Goal: Task Accomplishment & Management: Use online tool/utility

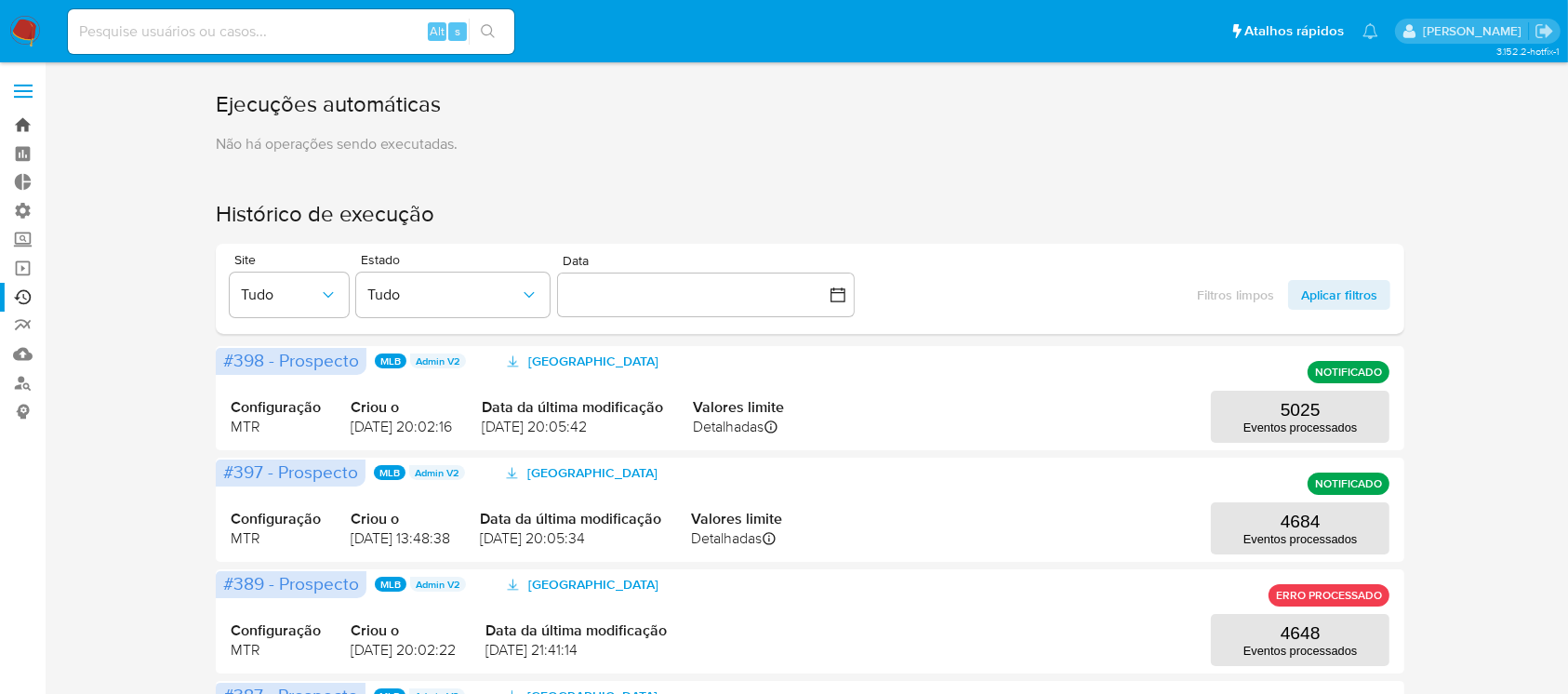
click at [24, 120] on link "Bandeja" at bounding box center [110, 125] width 222 height 29
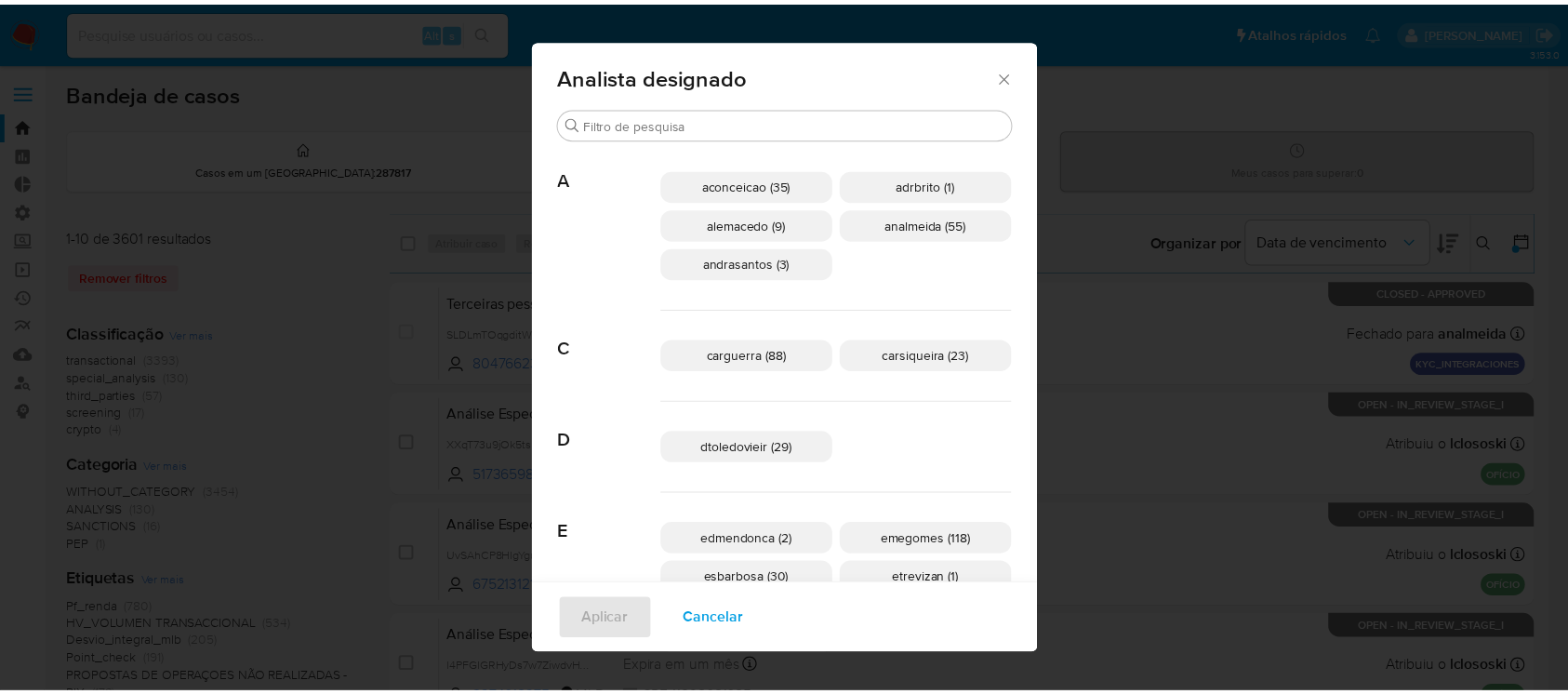
scroll to position [897, 0]
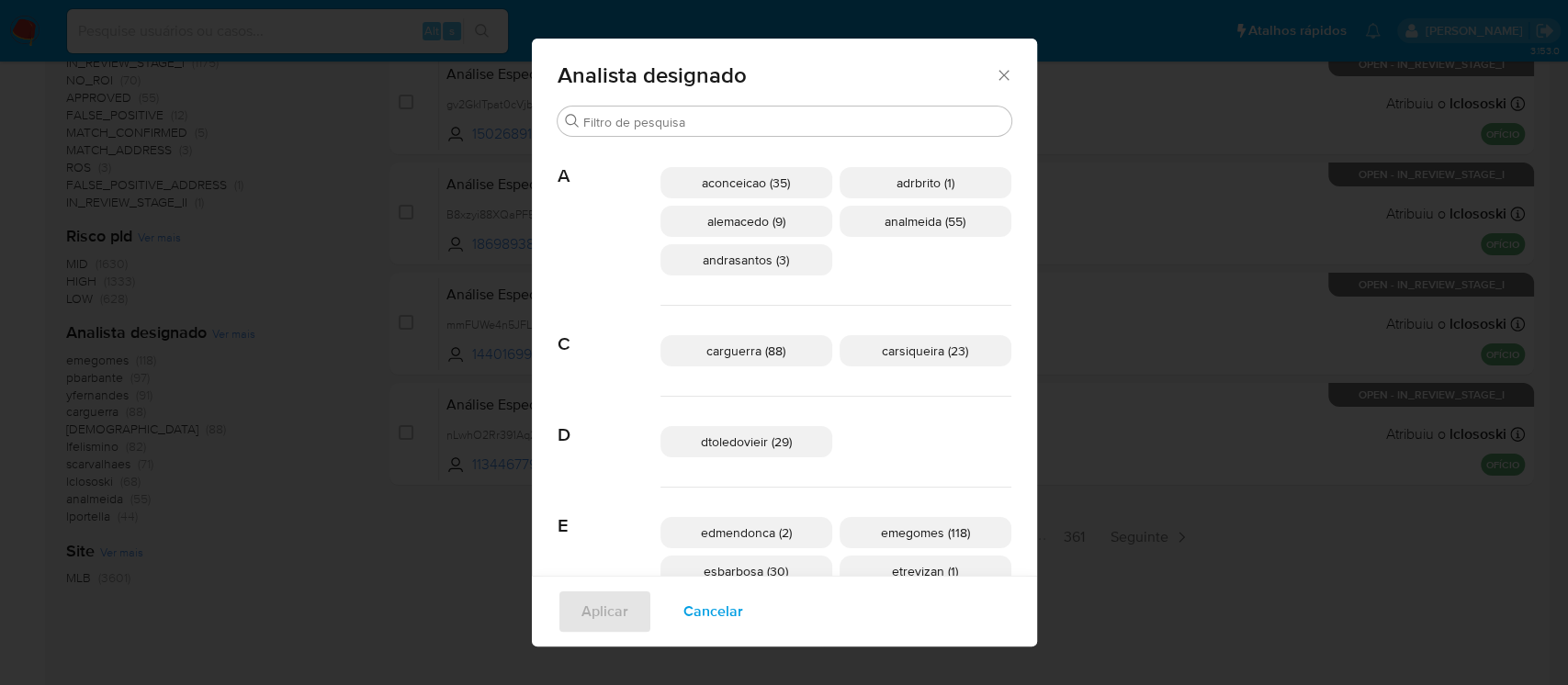
click at [999, 76] on icon "Fechar" at bounding box center [1004, 75] width 10 height 10
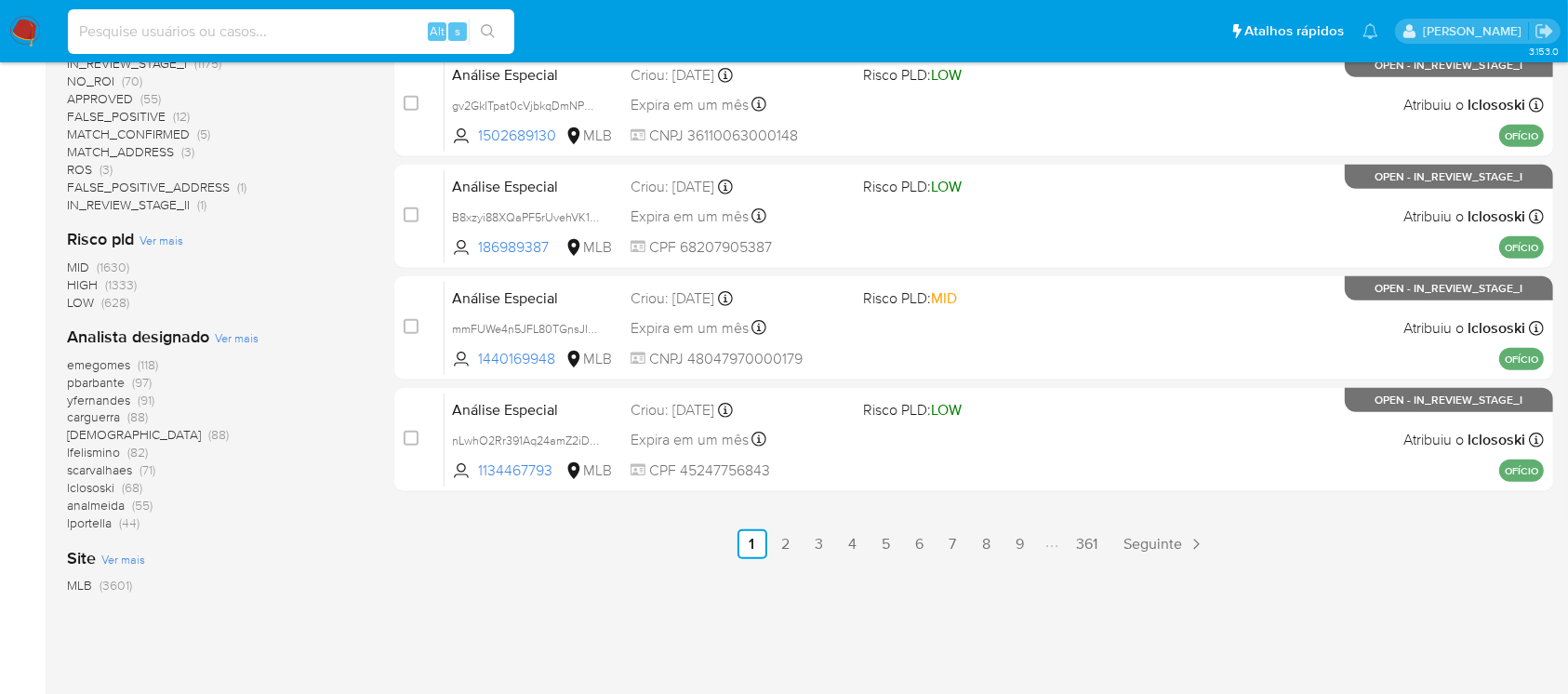
click at [222, 30] on input at bounding box center [291, 31] width 446 height 24
paste input "1339851608"
type input "1339851608"
click at [493, 19] on button "search-icon" at bounding box center [487, 31] width 38 height 26
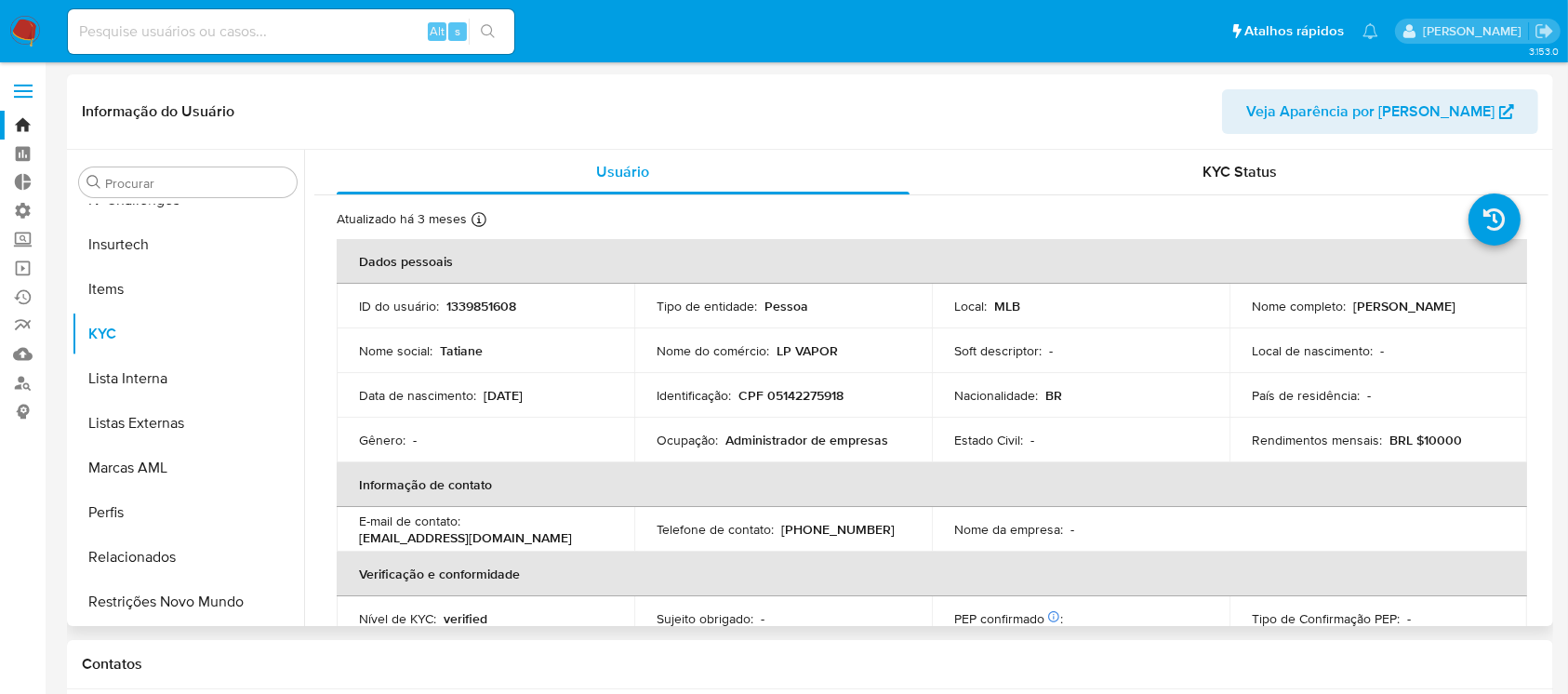
scroll to position [607, 0]
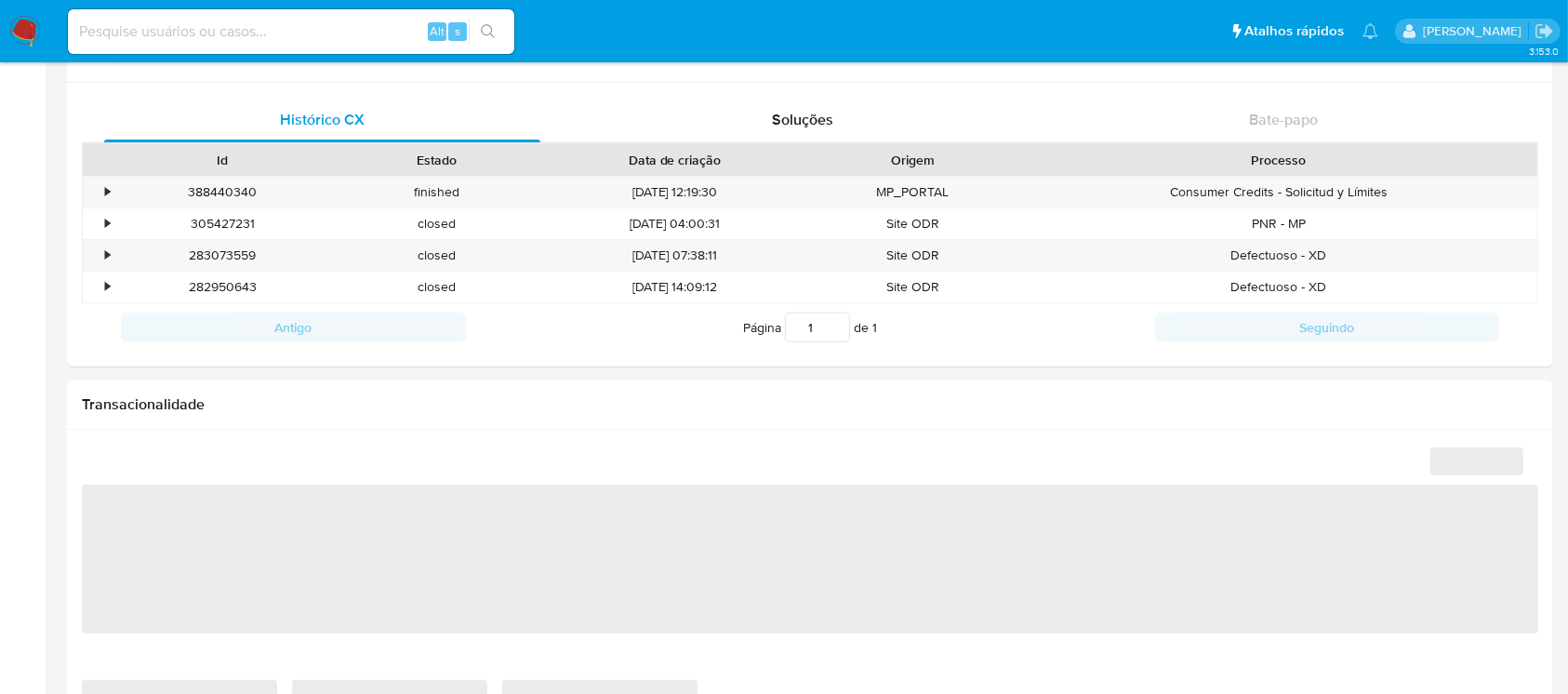
select select "10"
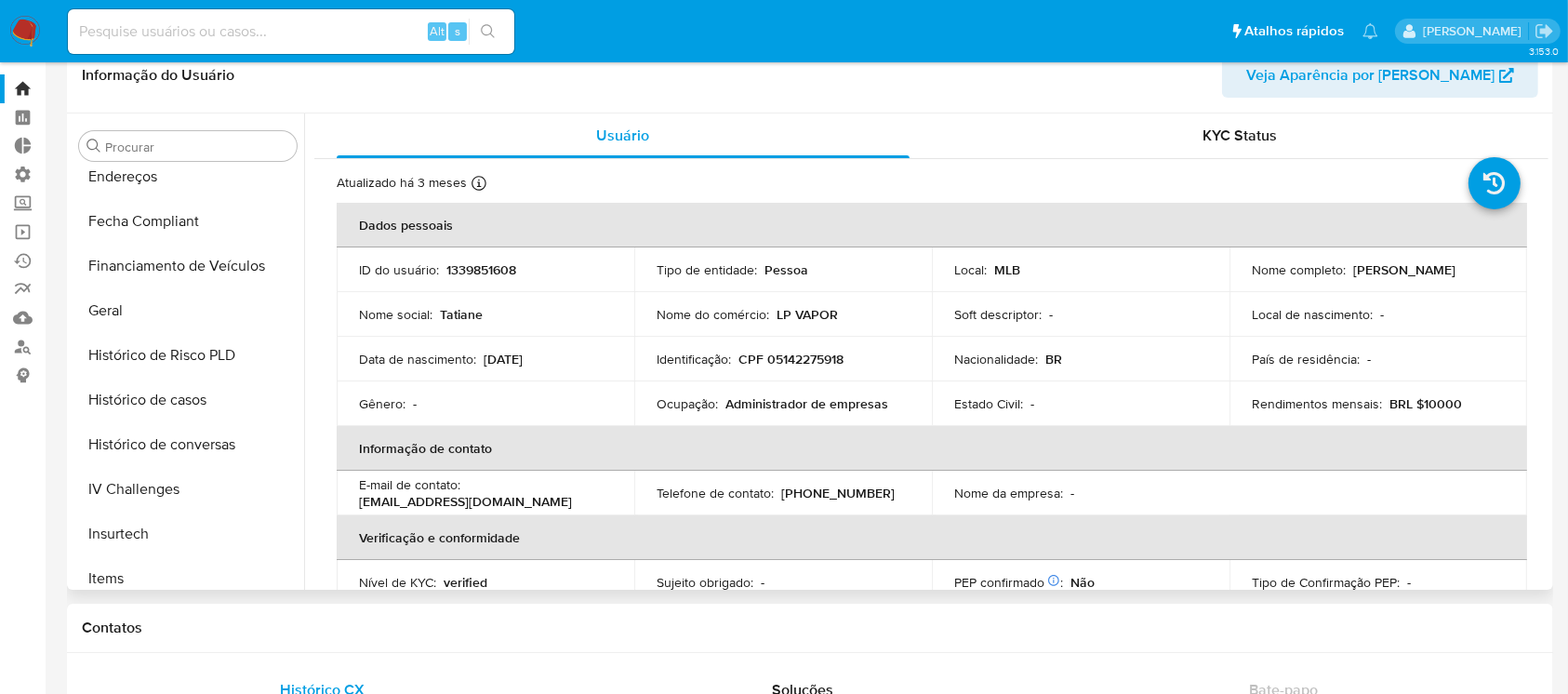
scroll to position [473, 0]
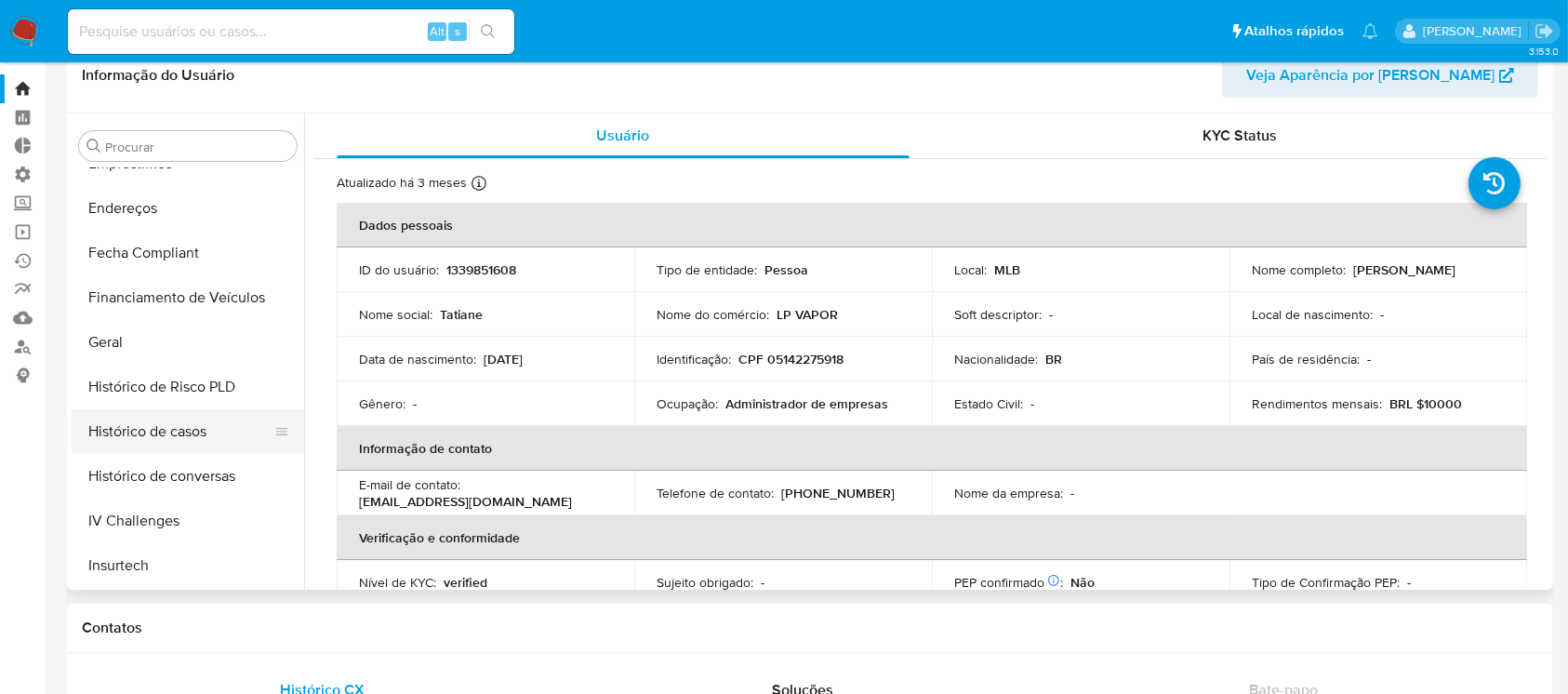
click at [174, 420] on button "Histórico de casos" at bounding box center [180, 431] width 218 height 45
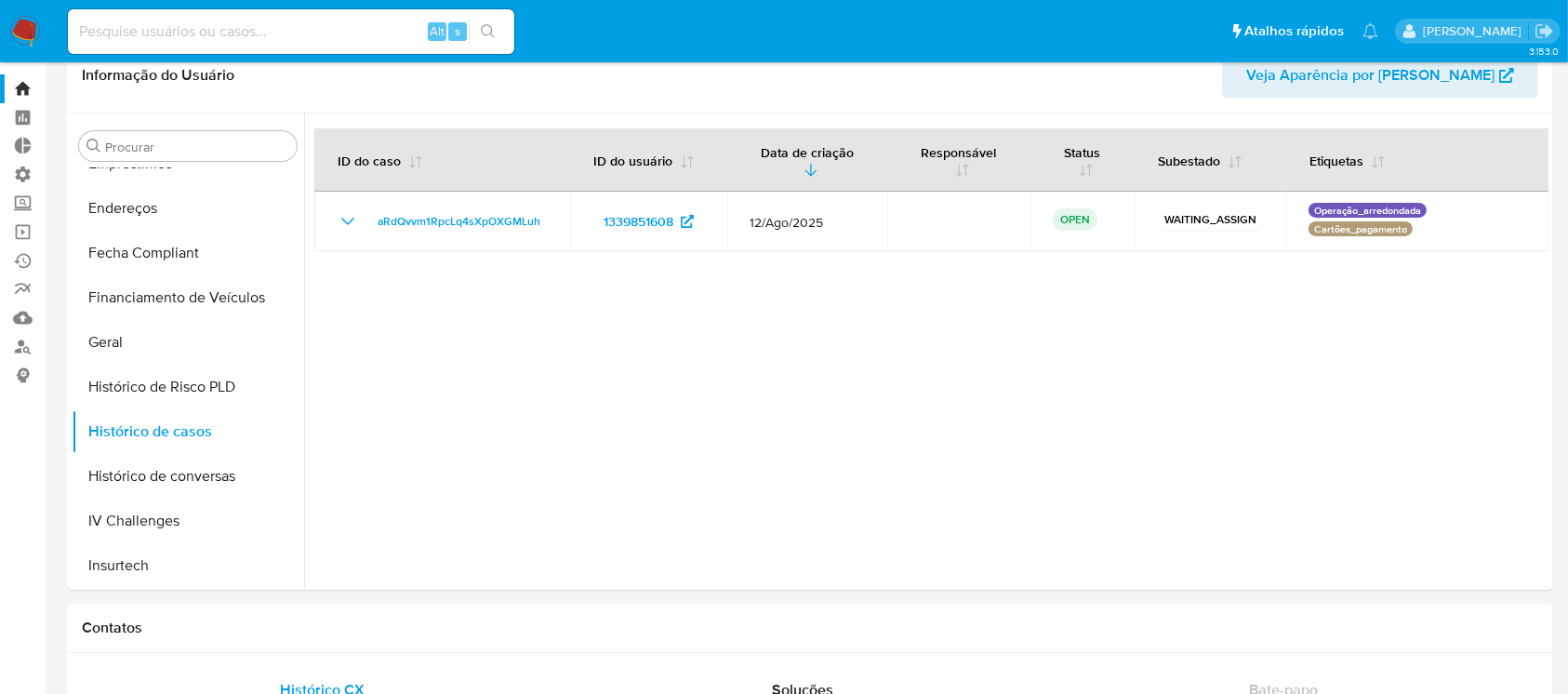
click at [224, 36] on input at bounding box center [291, 31] width 446 height 24
click at [19, 85] on link "Bandeja" at bounding box center [110, 89] width 222 height 29
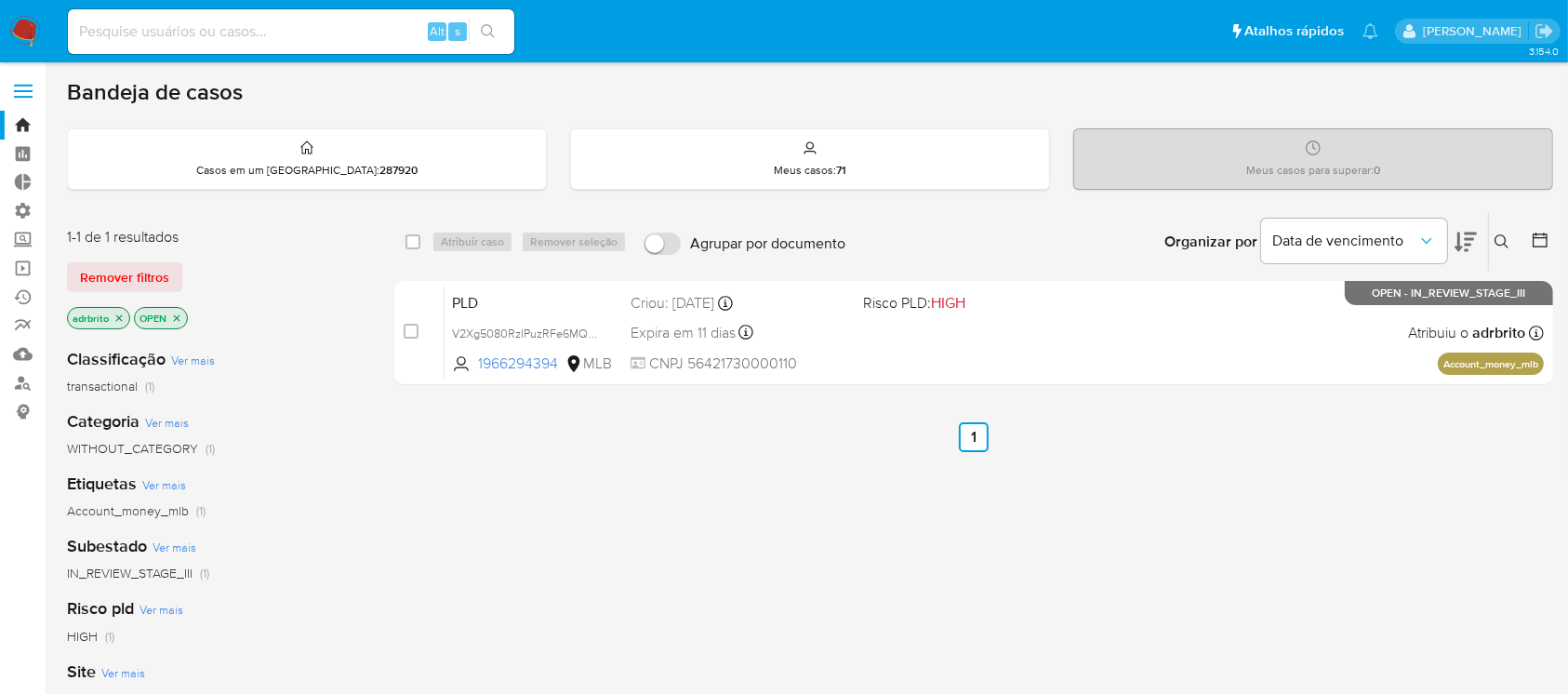
click at [119, 316] on icon "close-filter" at bounding box center [119, 318] width 7 height 7
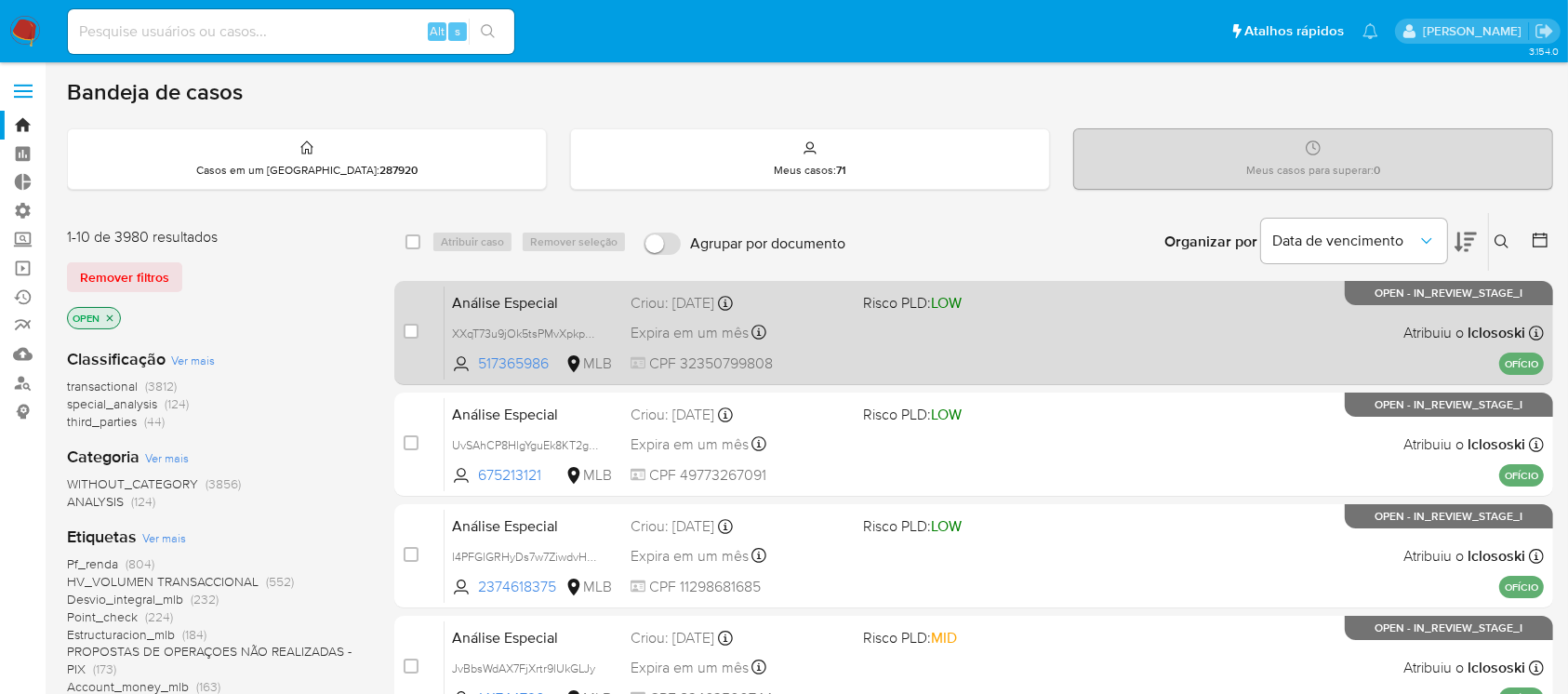
click at [700, 333] on span "Expira em um mês" at bounding box center [689, 332] width 118 height 20
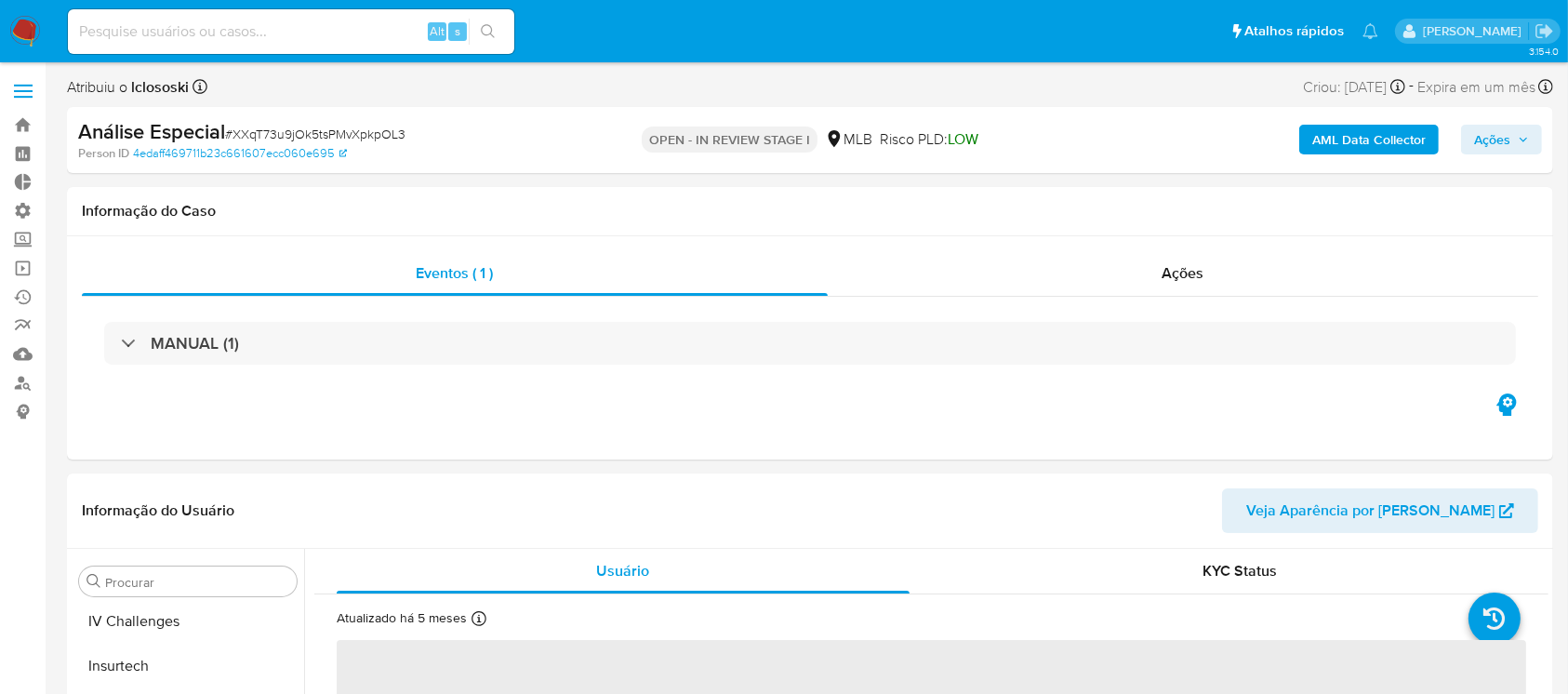
scroll to position [831, 0]
select select "10"
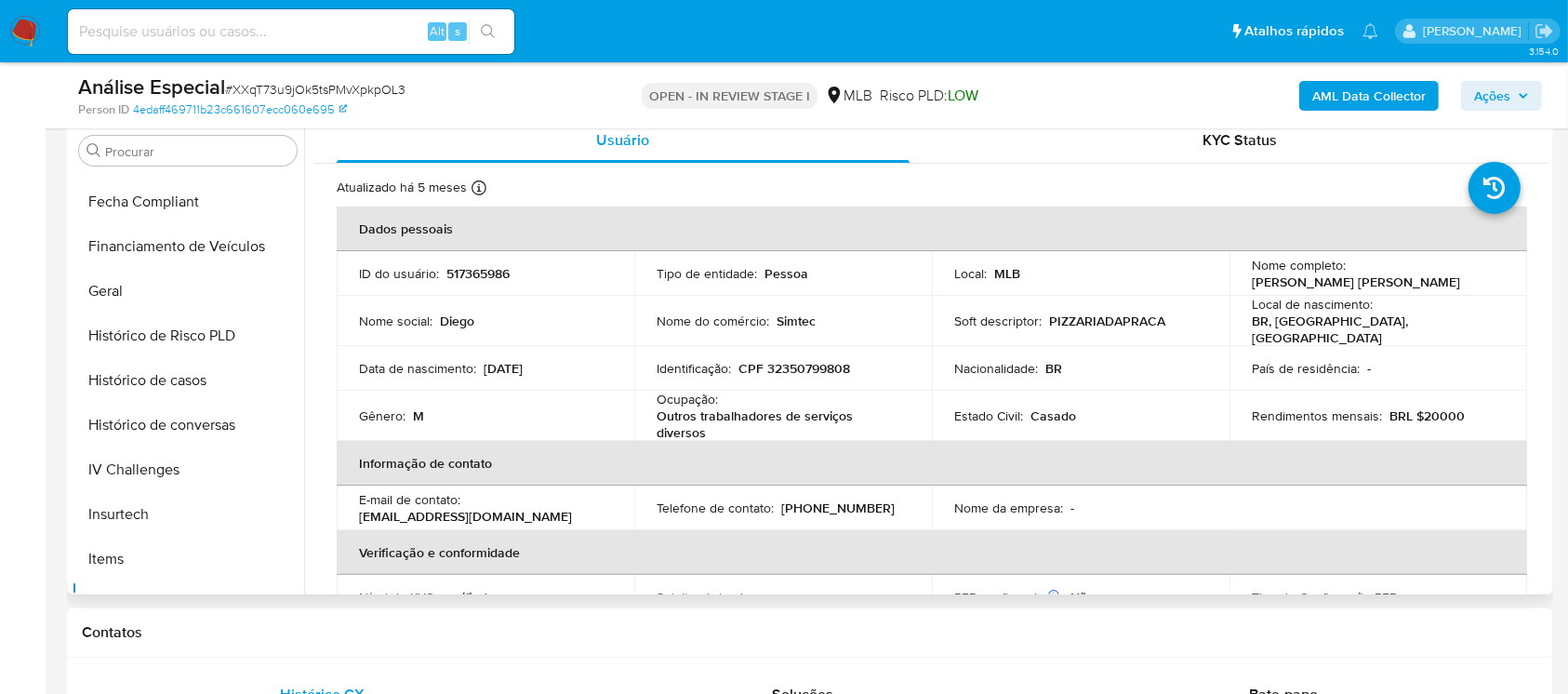
scroll to position [513, 0]
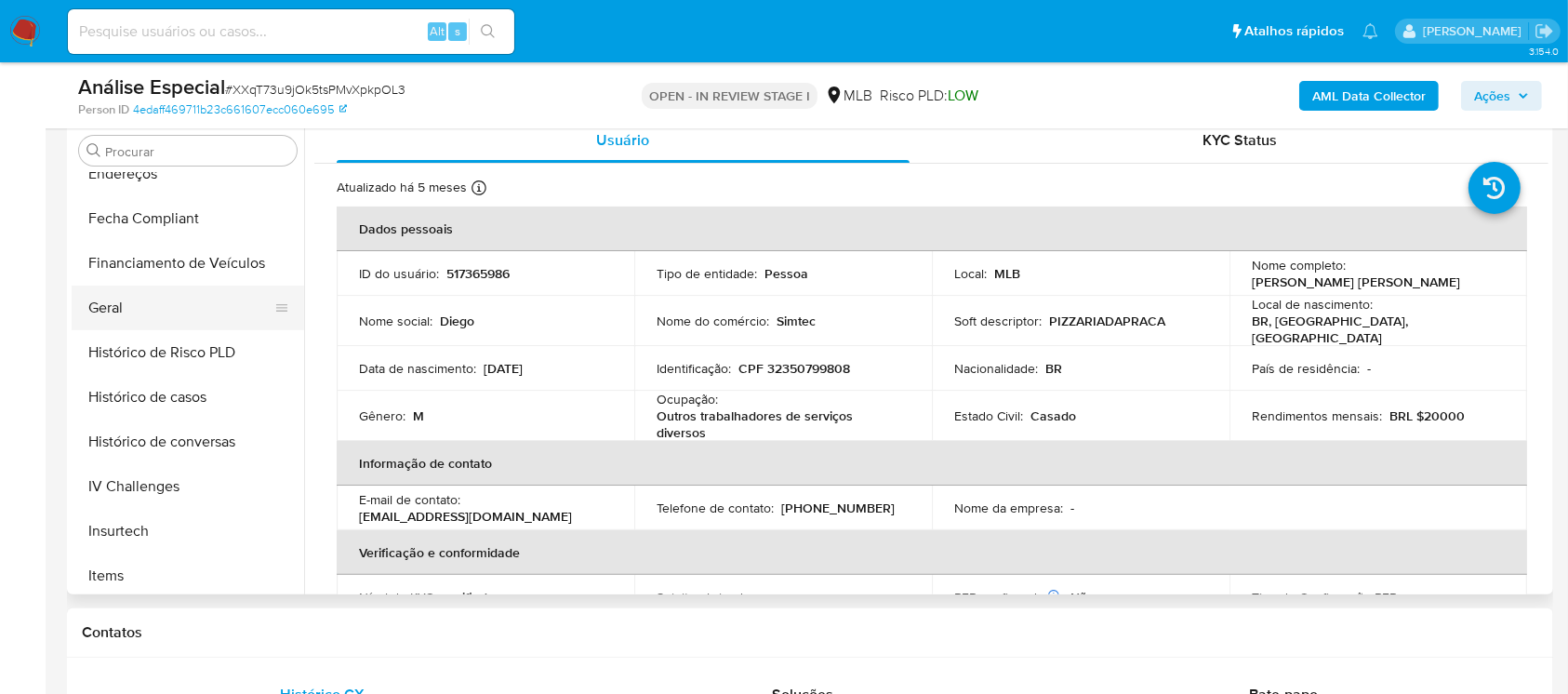
click at [141, 314] on button "Geral" at bounding box center [180, 308] width 218 height 45
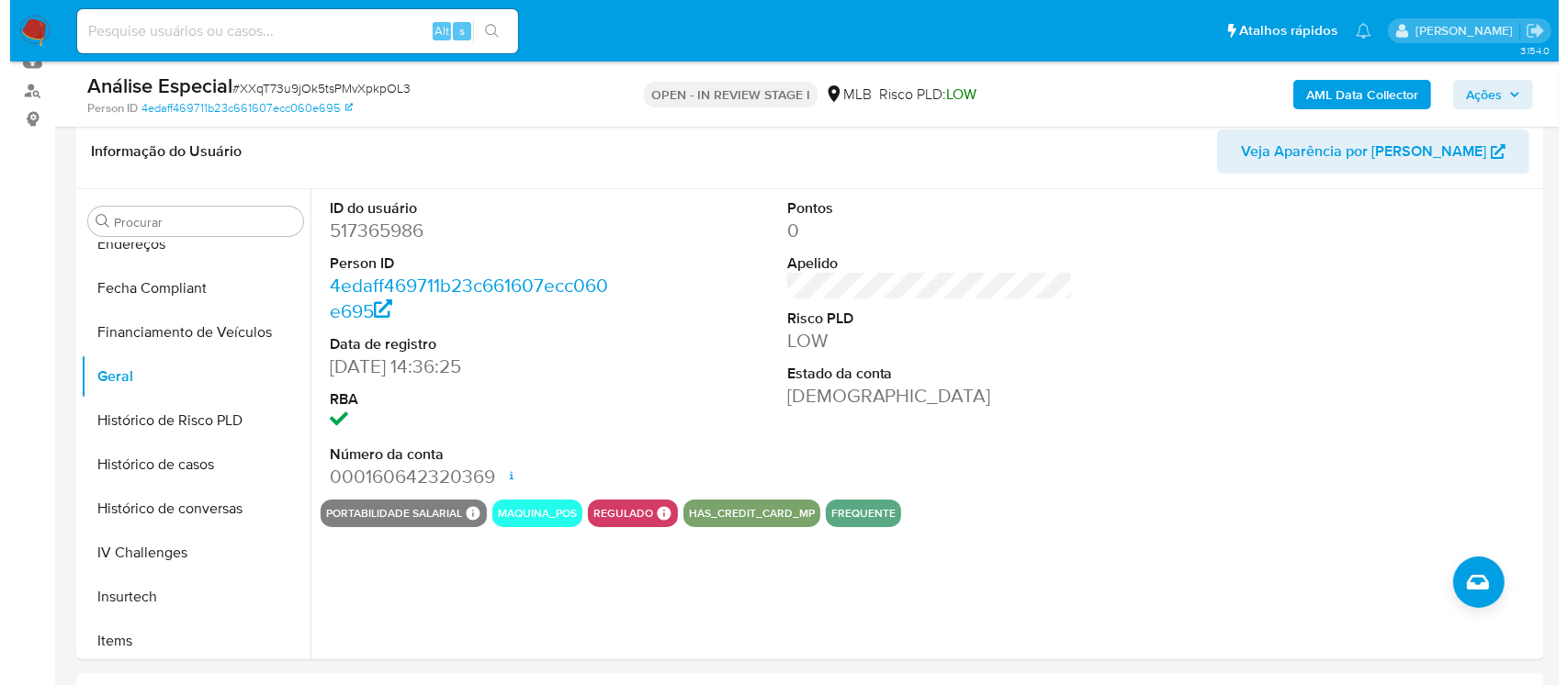
scroll to position [306, 0]
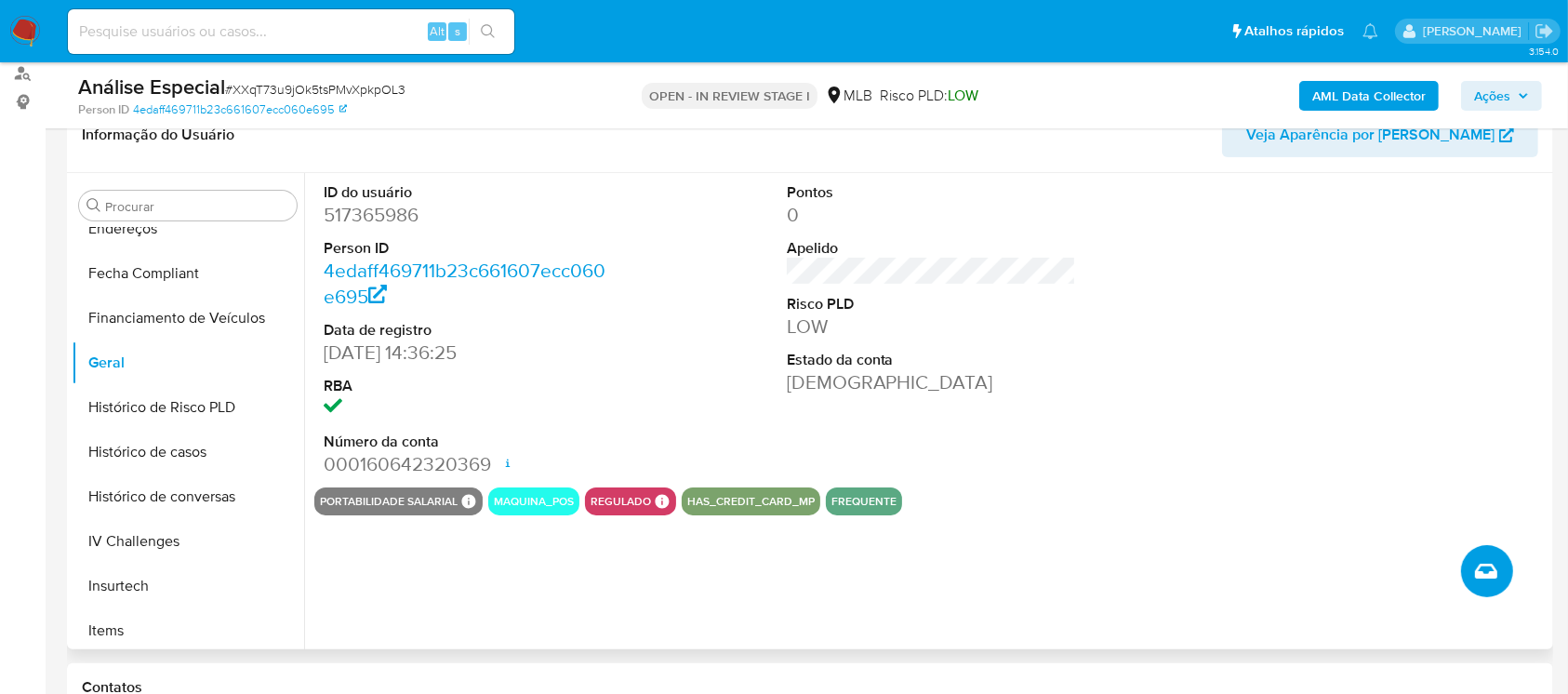
click at [1493, 556] on button "Criar caso manual" at bounding box center [1487, 571] width 52 height 52
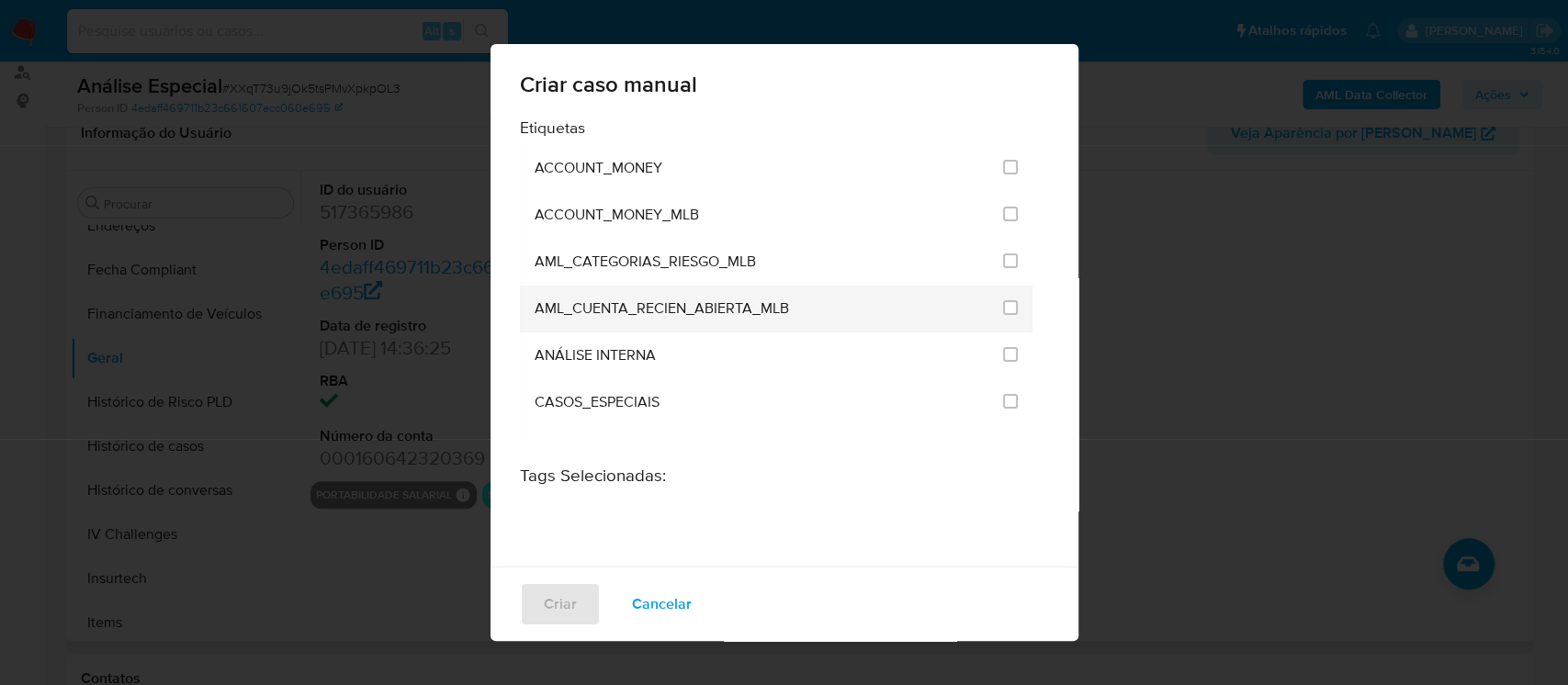
scroll to position [763, 0]
